Goal: Find specific page/section: Find specific page/section

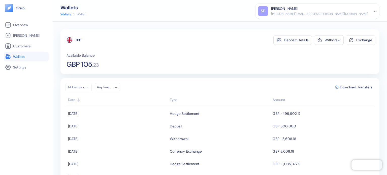
click at [28, 55] on link "Wallets" at bounding box center [26, 57] width 43 height 6
